Goal: Task Accomplishment & Management: Use online tool/utility

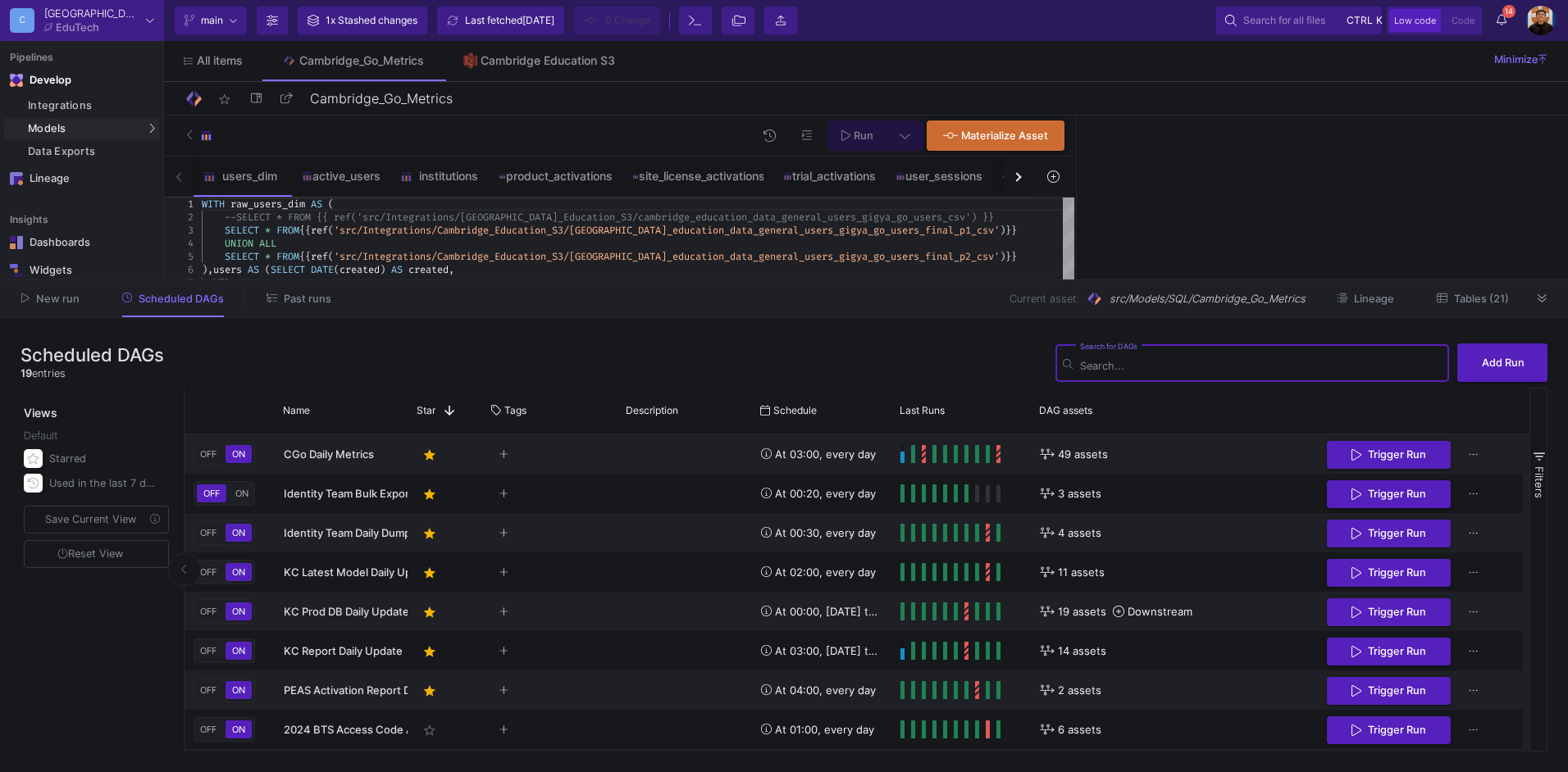
click at [283, 287] on button "Past runs" at bounding box center [299, 298] width 105 height 25
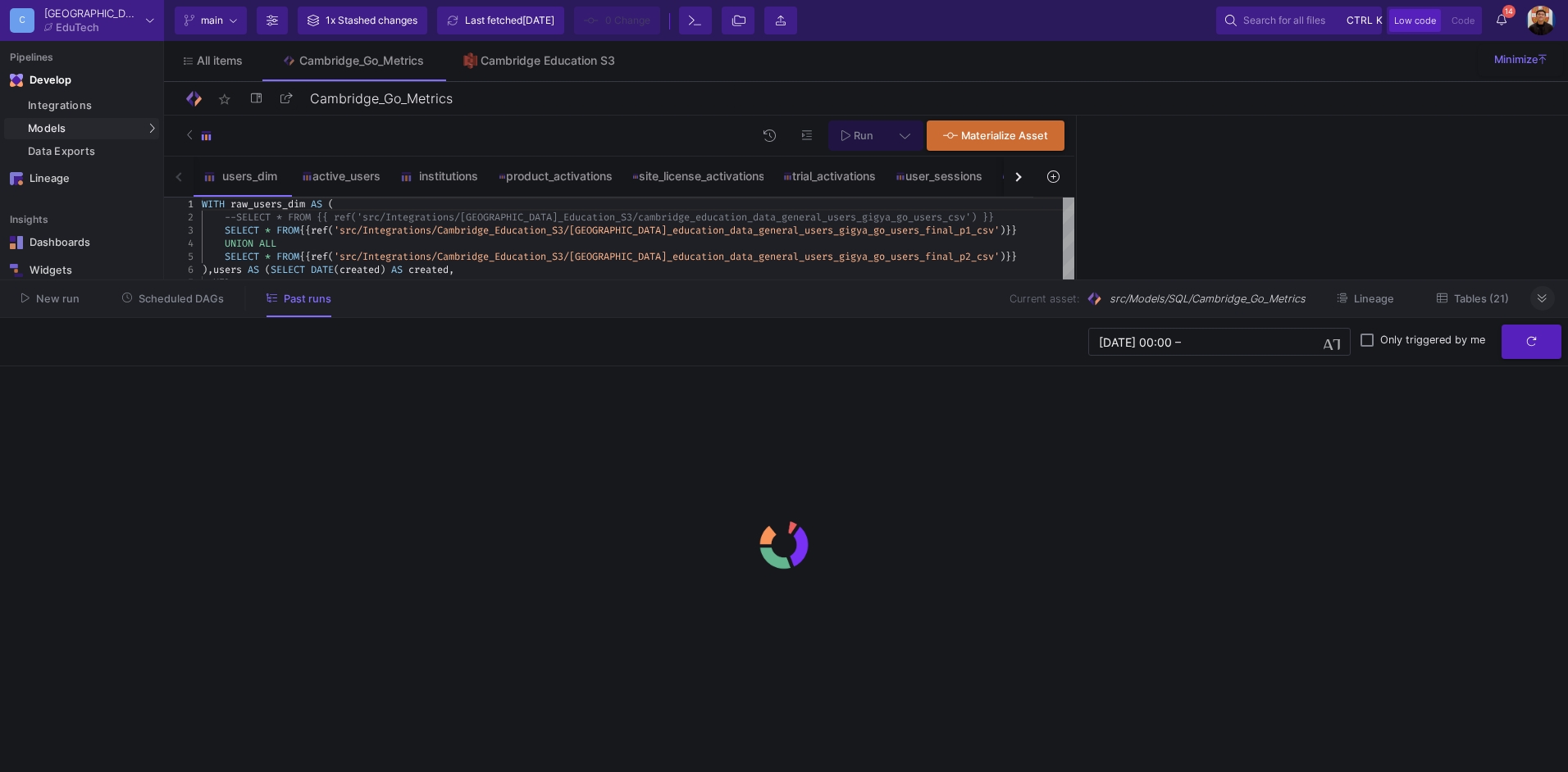
click at [1535, 290] on button at bounding box center [1543, 298] width 24 height 24
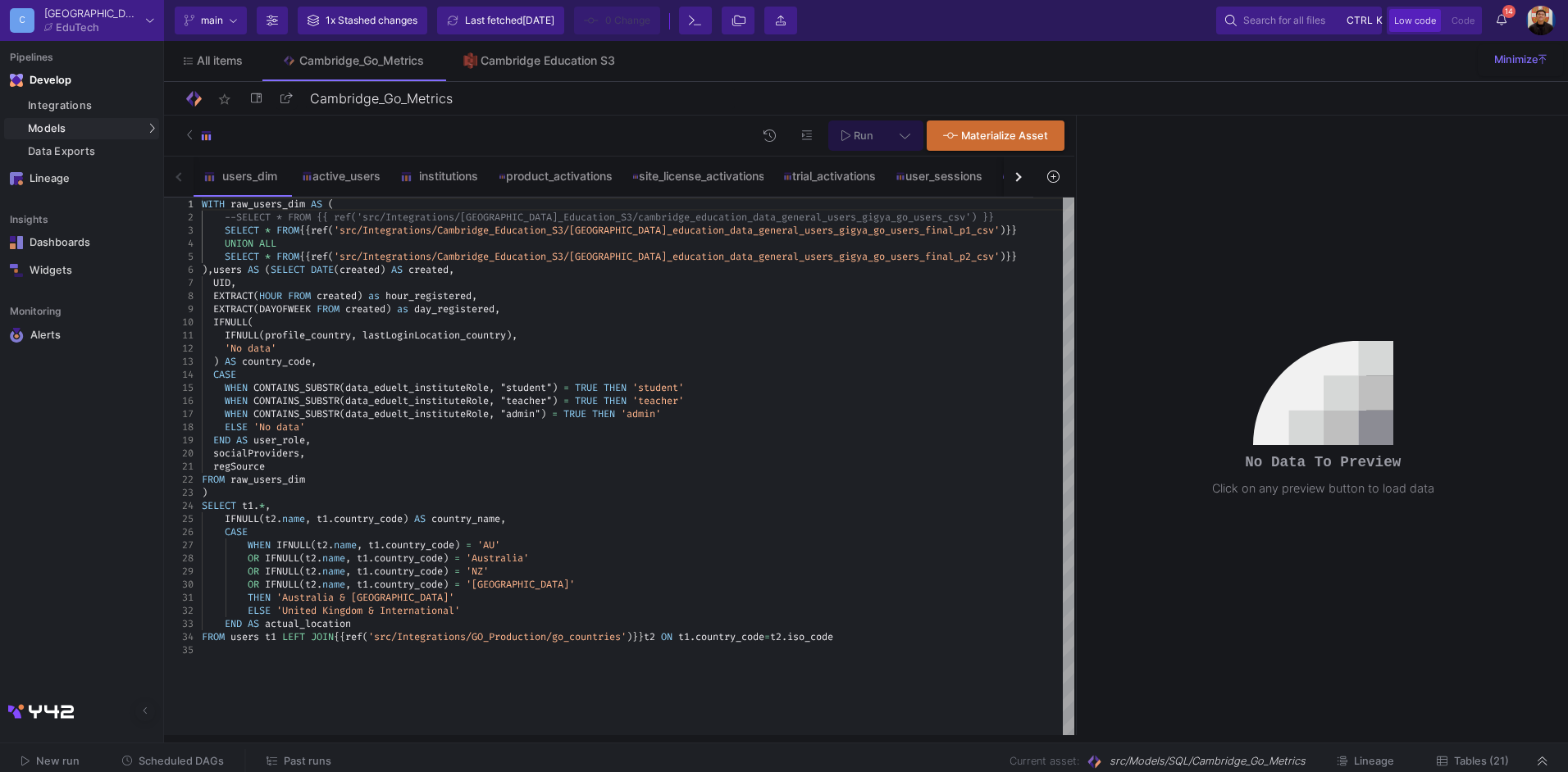
click at [154, 761] on span "Scheduled DAGs" at bounding box center [181, 761] width 86 height 12
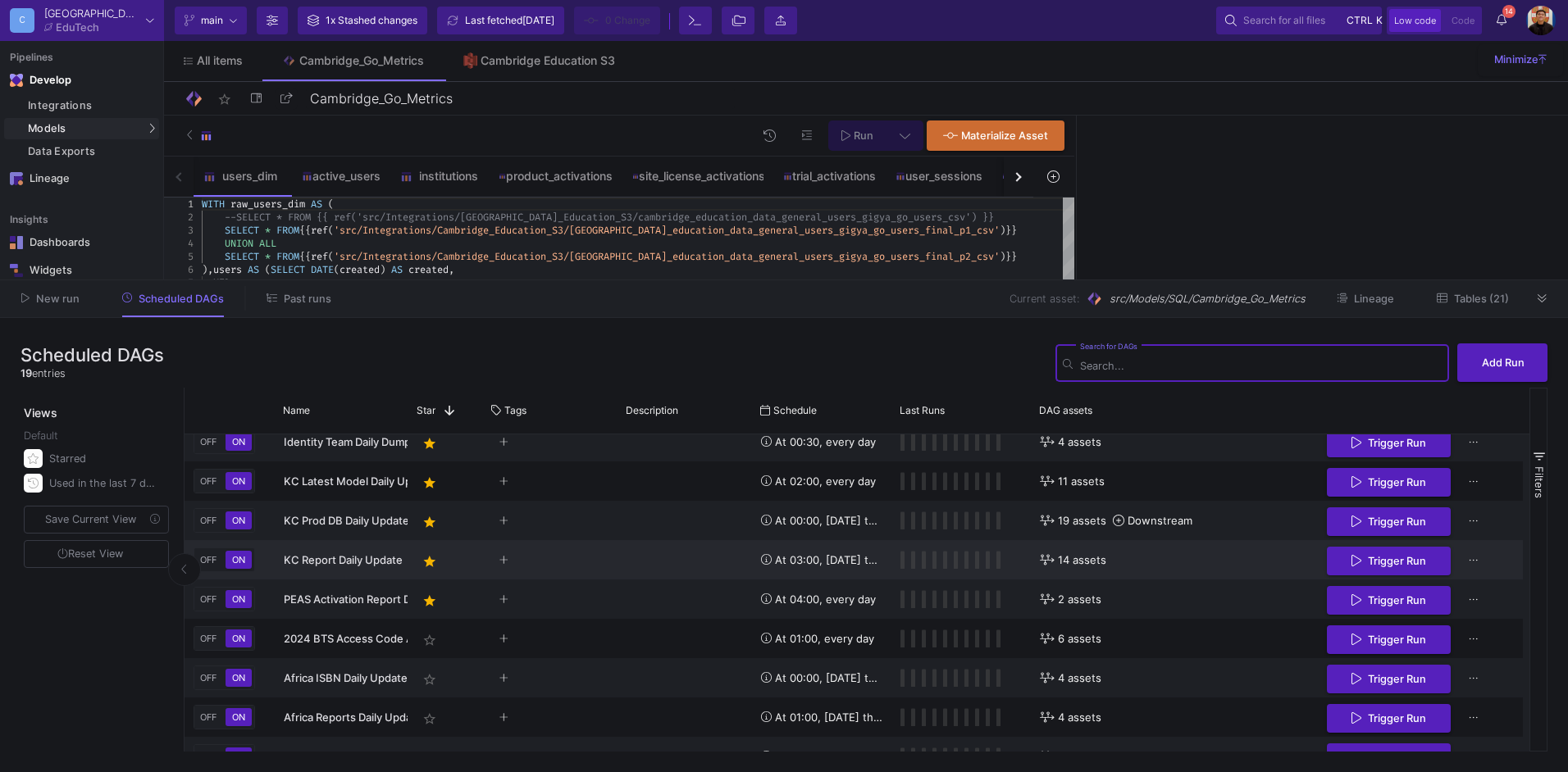
scroll to position [430, 0]
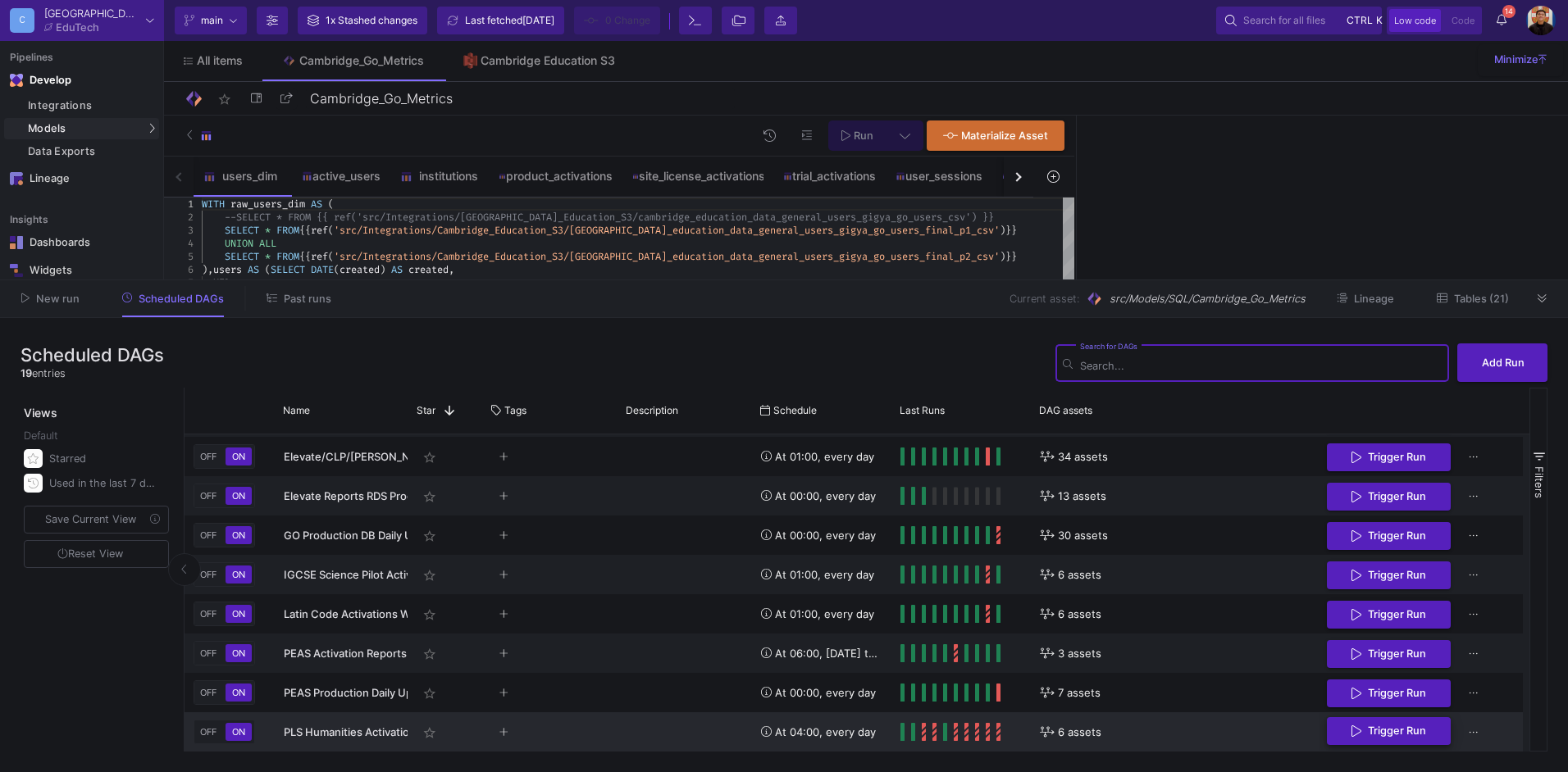
click at [1375, 729] on span "Trigger Run" at bounding box center [1398, 731] width 58 height 12
